Goal: Navigation & Orientation: Find specific page/section

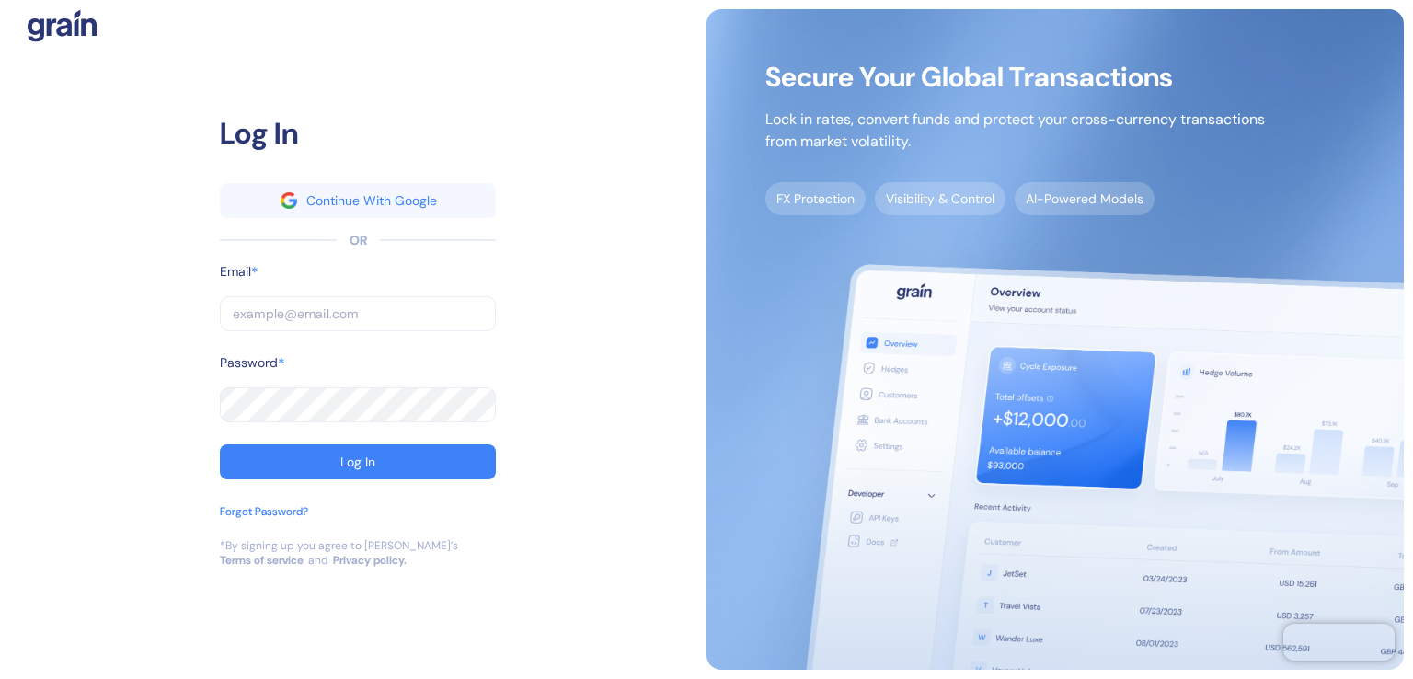
click at [253, 311] on input "text" at bounding box center [358, 313] width 276 height 35
type input "alexandra.velinova@goglobal.travel"
click at [374, 461] on div "Log In" at bounding box center [357, 461] width 35 height 13
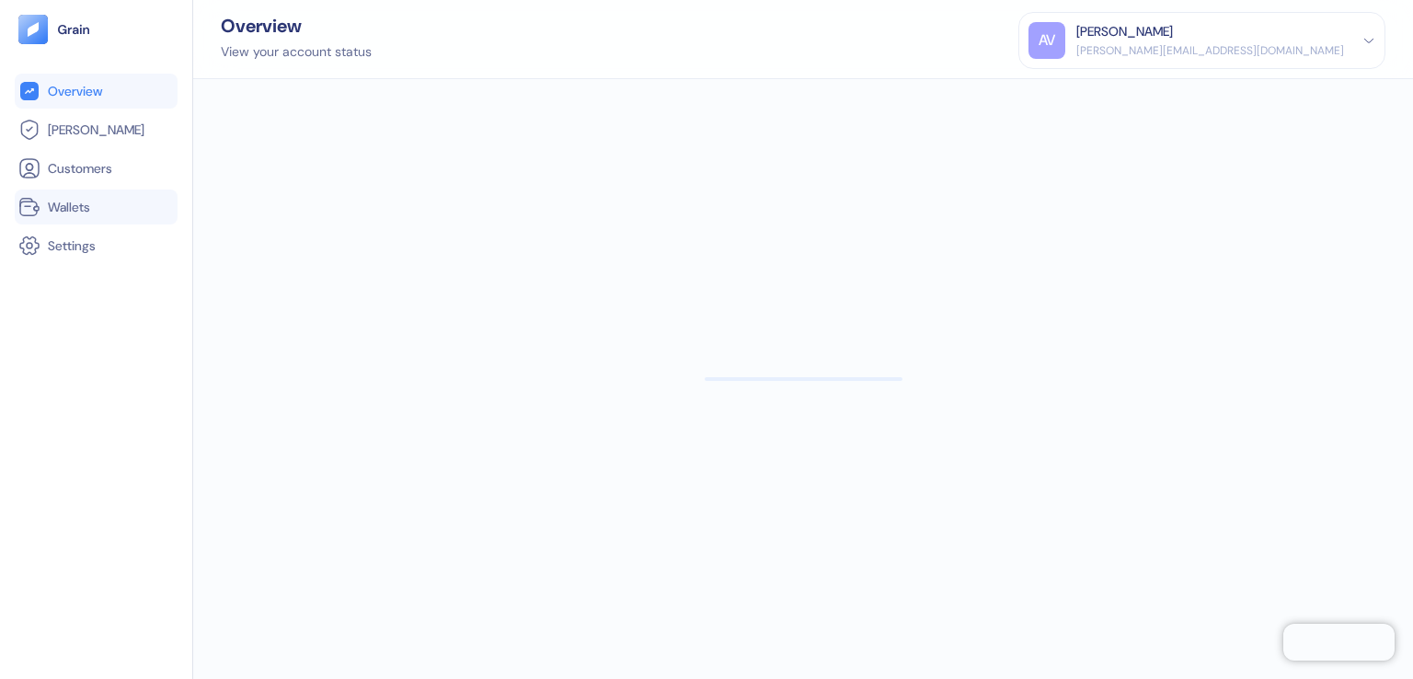
click at [90, 207] on span "Wallets" at bounding box center [69, 207] width 42 height 18
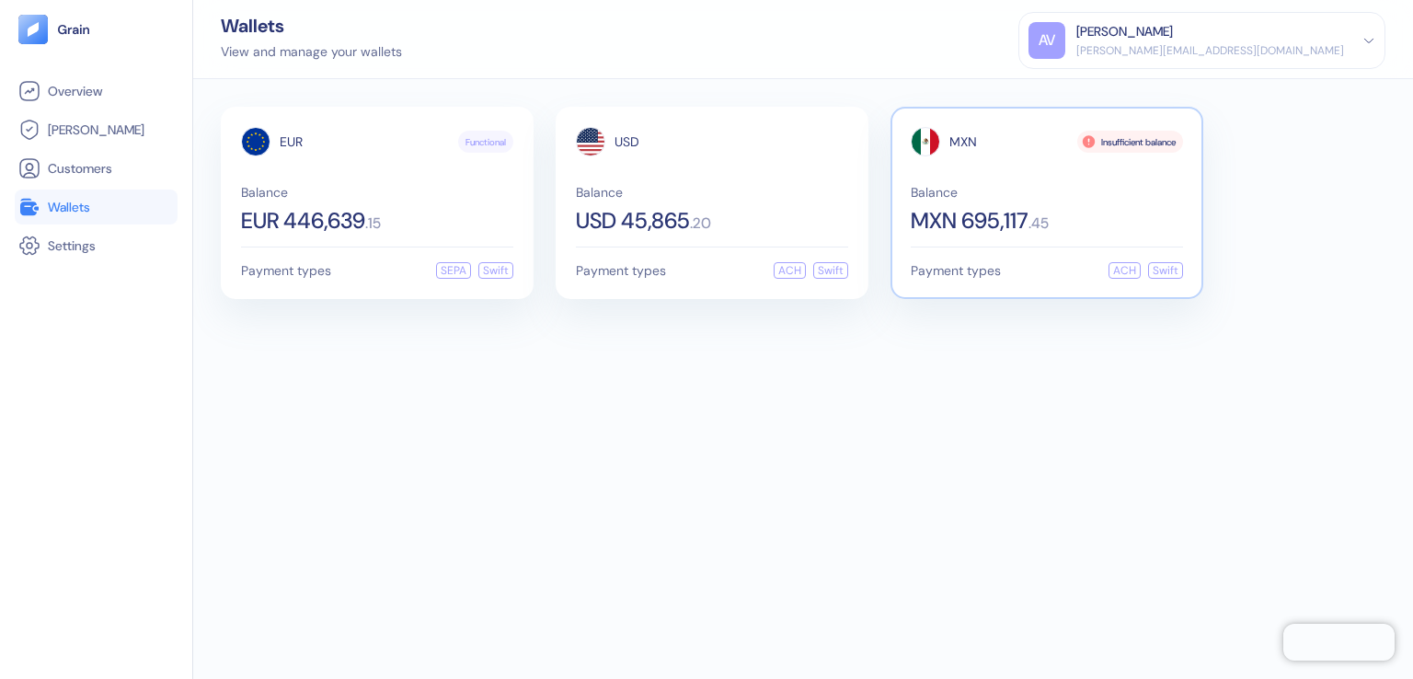
click at [927, 222] on span "MXN 695,117" at bounding box center [970, 221] width 118 height 22
